Goal: Transaction & Acquisition: Purchase product/service

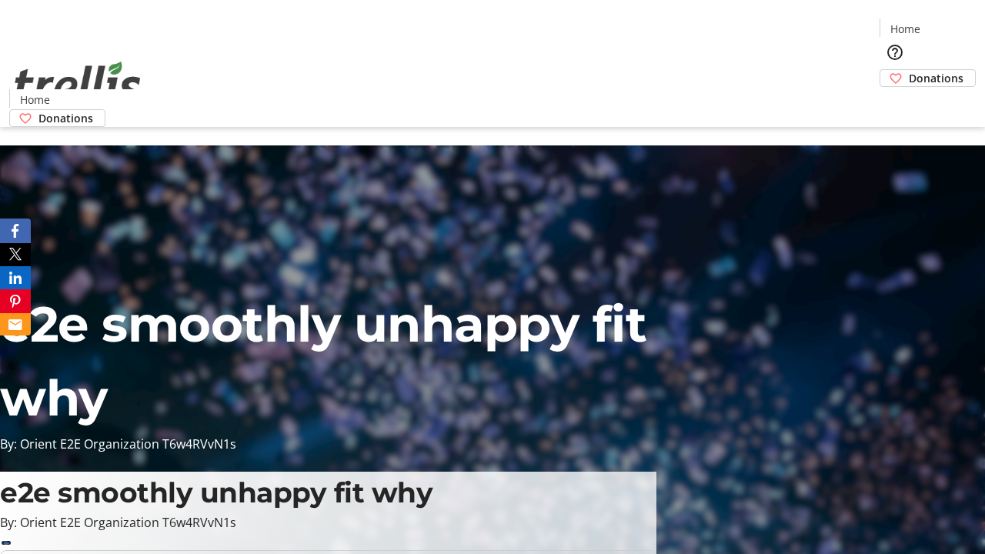
click at [909, 70] on span "Donations" at bounding box center [936, 78] width 55 height 16
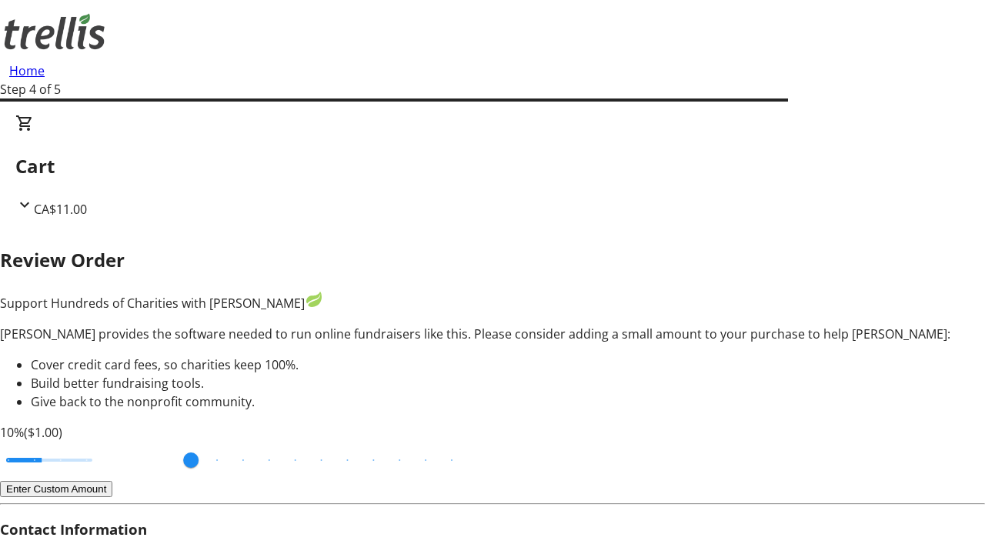
type input "20"
click at [109, 443] on input "Cover fees percentage" at bounding box center [49, 460] width 119 height 34
